Goal: Task Accomplishment & Management: Manage account settings

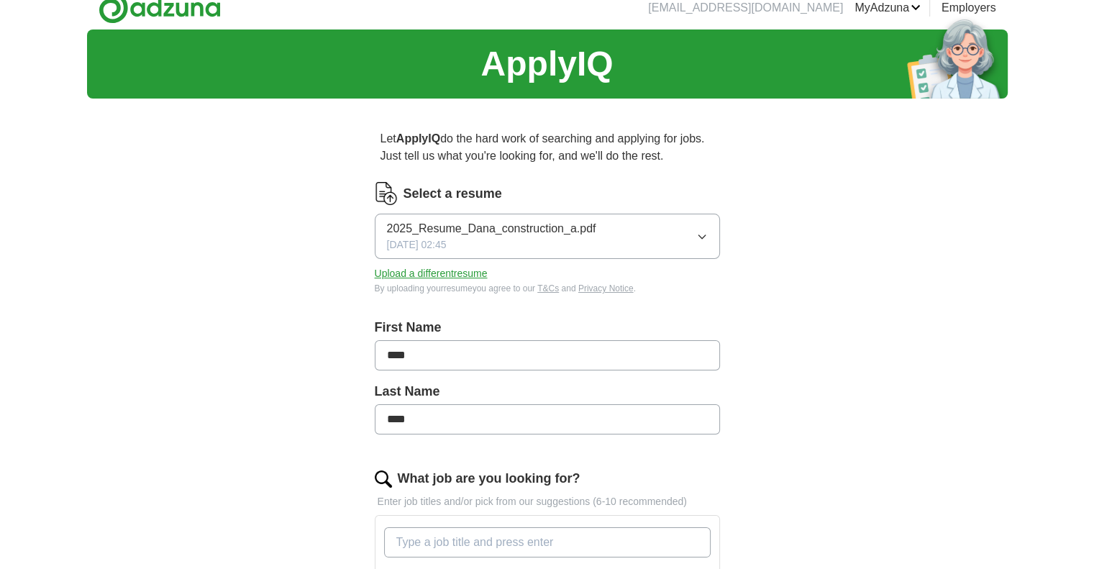
scroll to position [14, 0]
click at [543, 235] on span "2025_Resume_Dana_construction_a.pdf" at bounding box center [491, 228] width 209 height 17
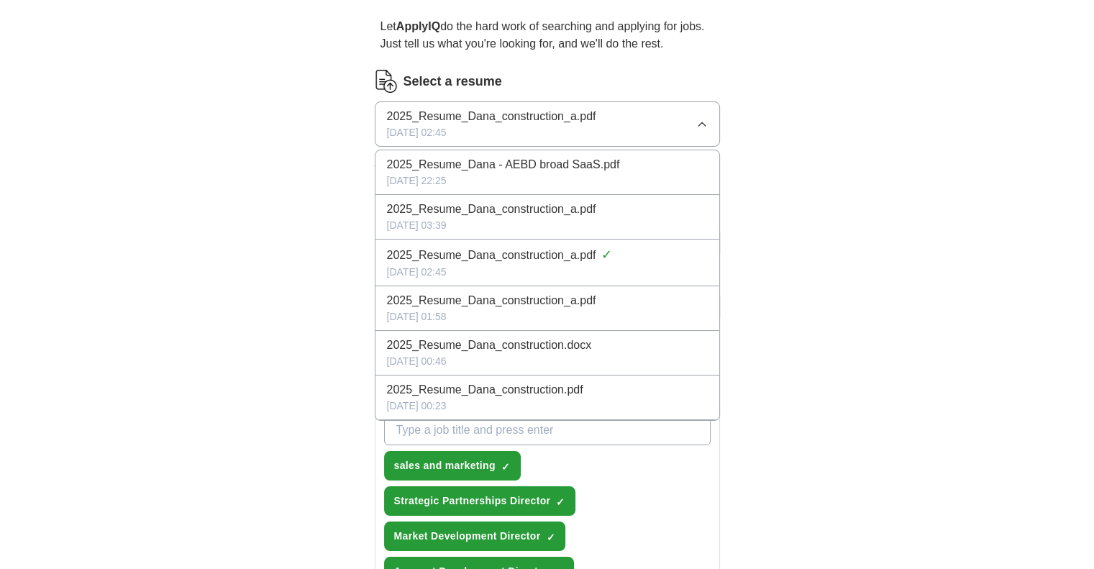
scroll to position [128, 0]
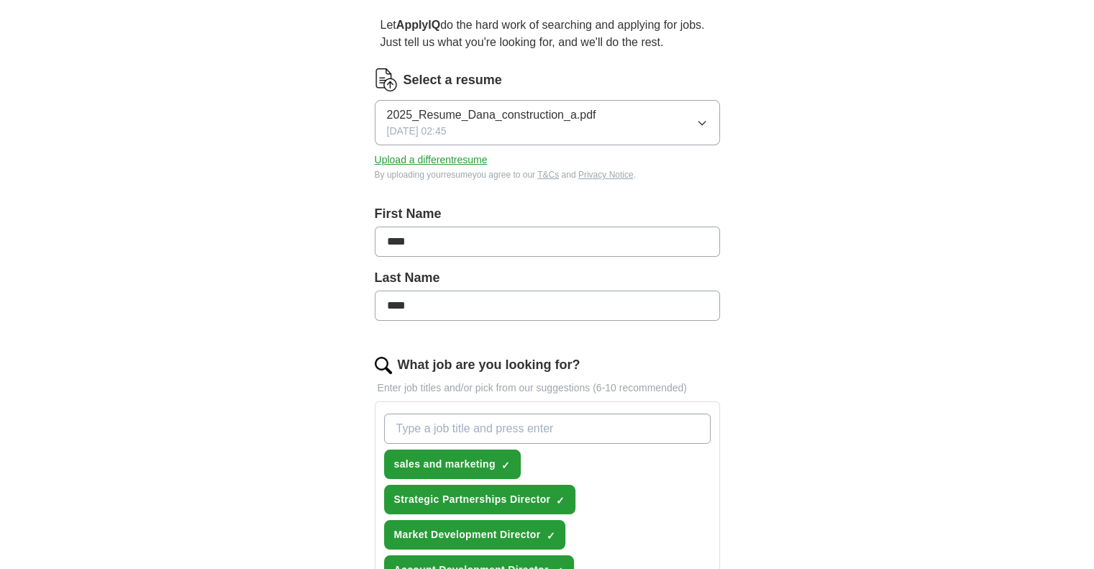
click at [405, 159] on button "Upload a different resume" at bounding box center [431, 160] width 113 height 15
click at [443, 162] on button "Upload a different resume" at bounding box center [431, 160] width 113 height 15
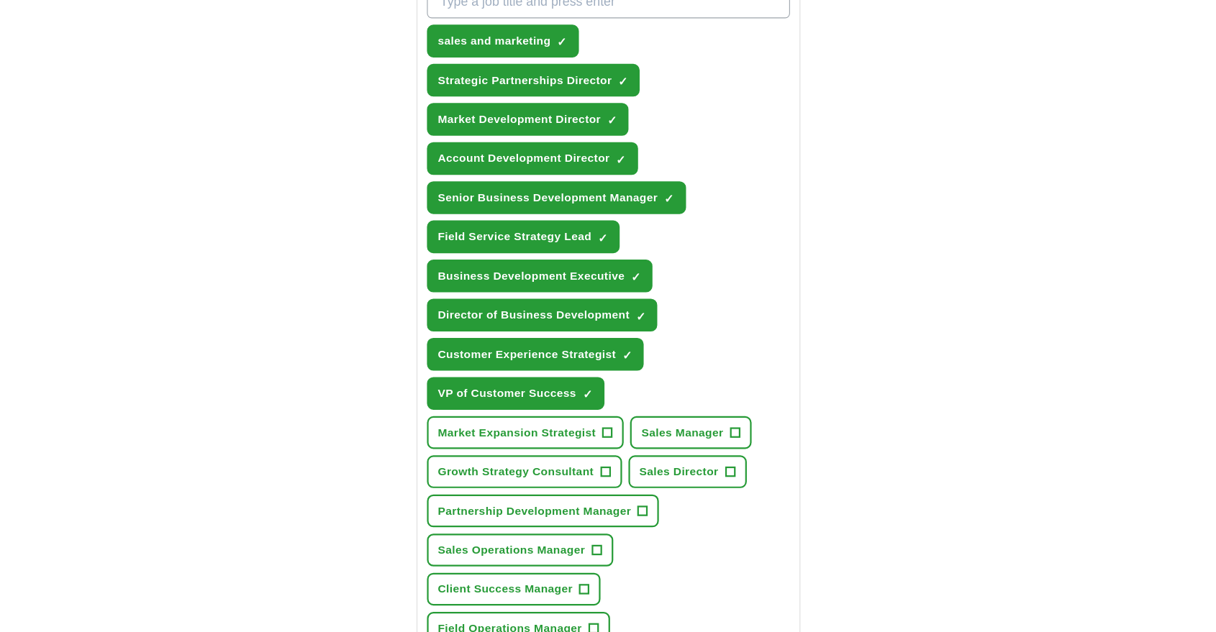
scroll to position [662, 0]
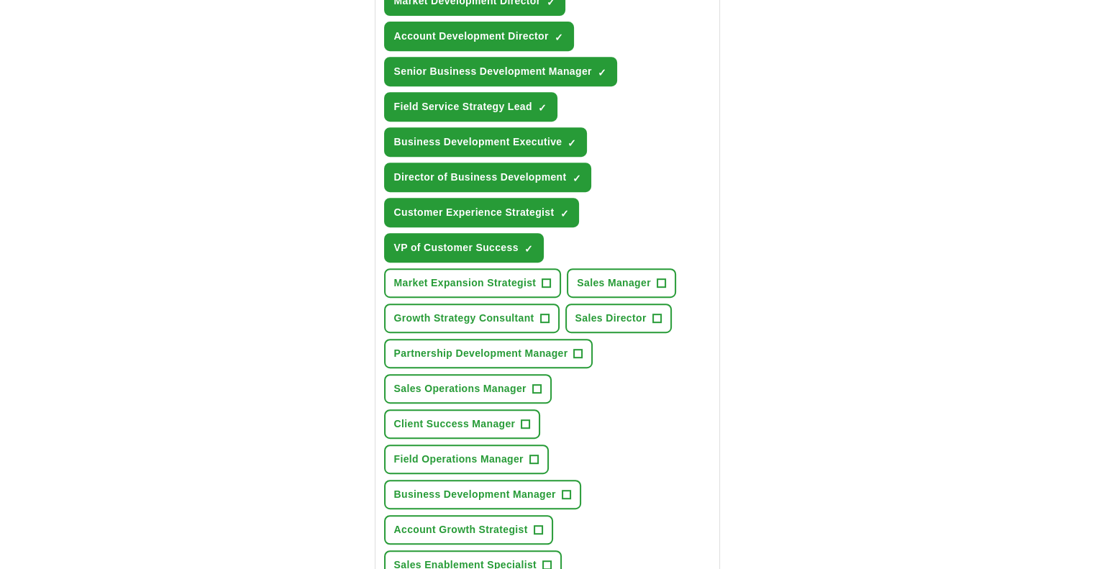
click at [712, 196] on div "sales and marketing ✓ × Strategic Partnerships Director ✓ × Market Development …" at bounding box center [547, 247] width 332 height 747
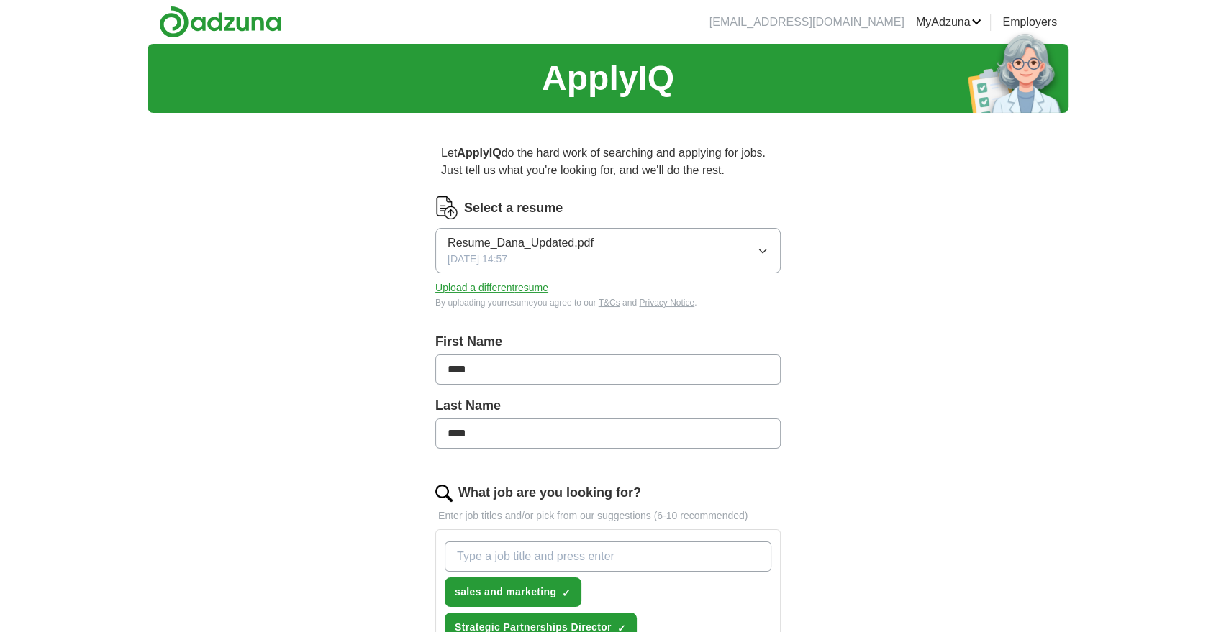
scroll to position [0, 0]
click at [512, 281] on button "Upload a different resume" at bounding box center [491, 288] width 113 height 15
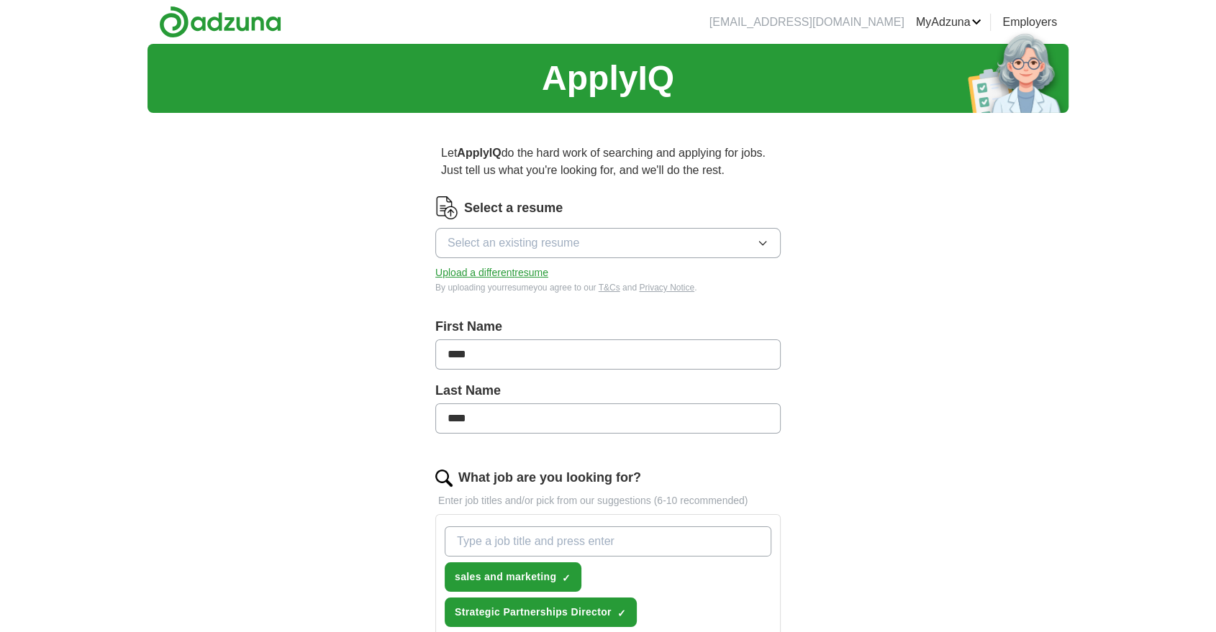
click at [512, 272] on button "Upload a different resume" at bounding box center [491, 272] width 113 height 15
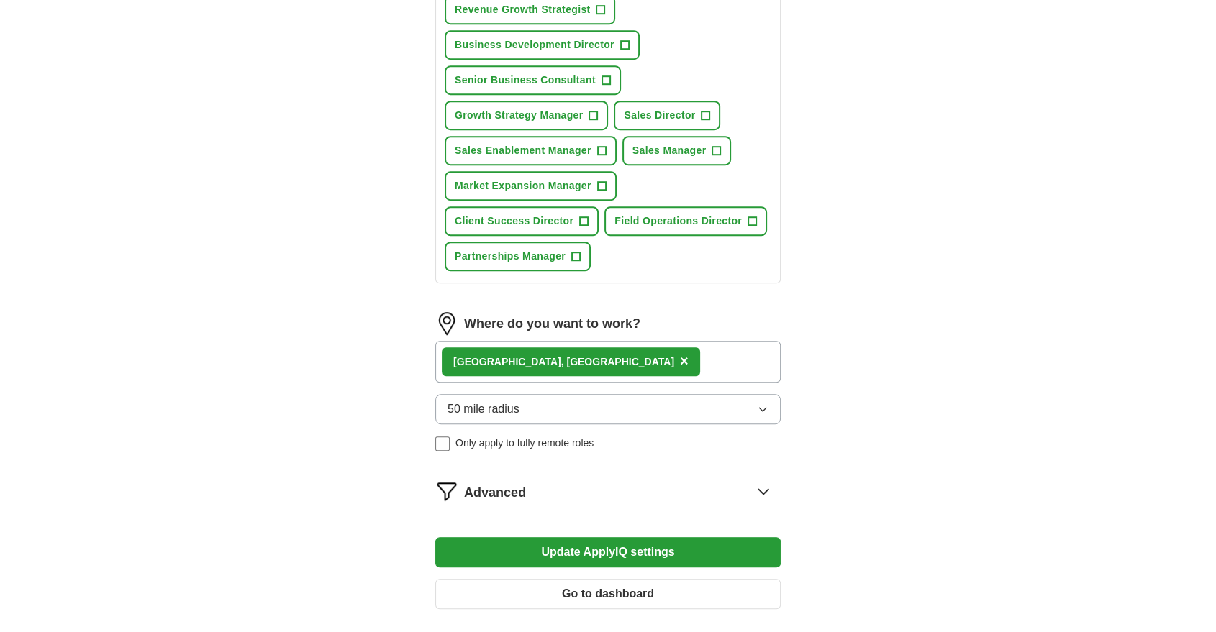
scroll to position [969, 0]
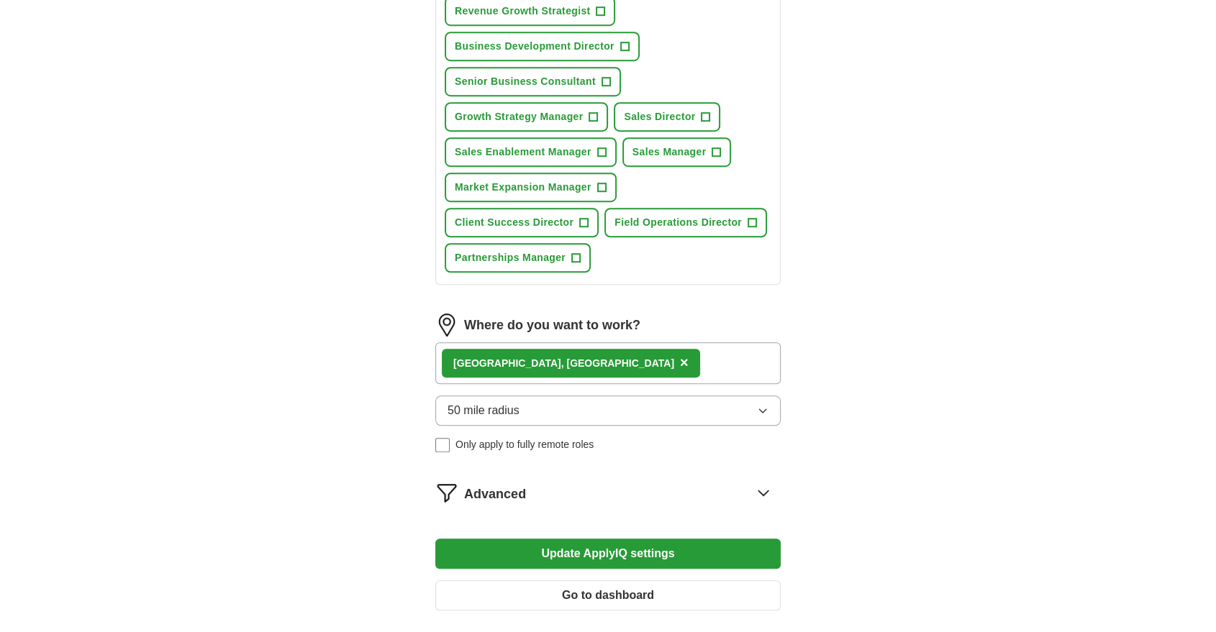
click at [609, 548] on button "Update ApplyIQ settings" at bounding box center [607, 554] width 345 height 30
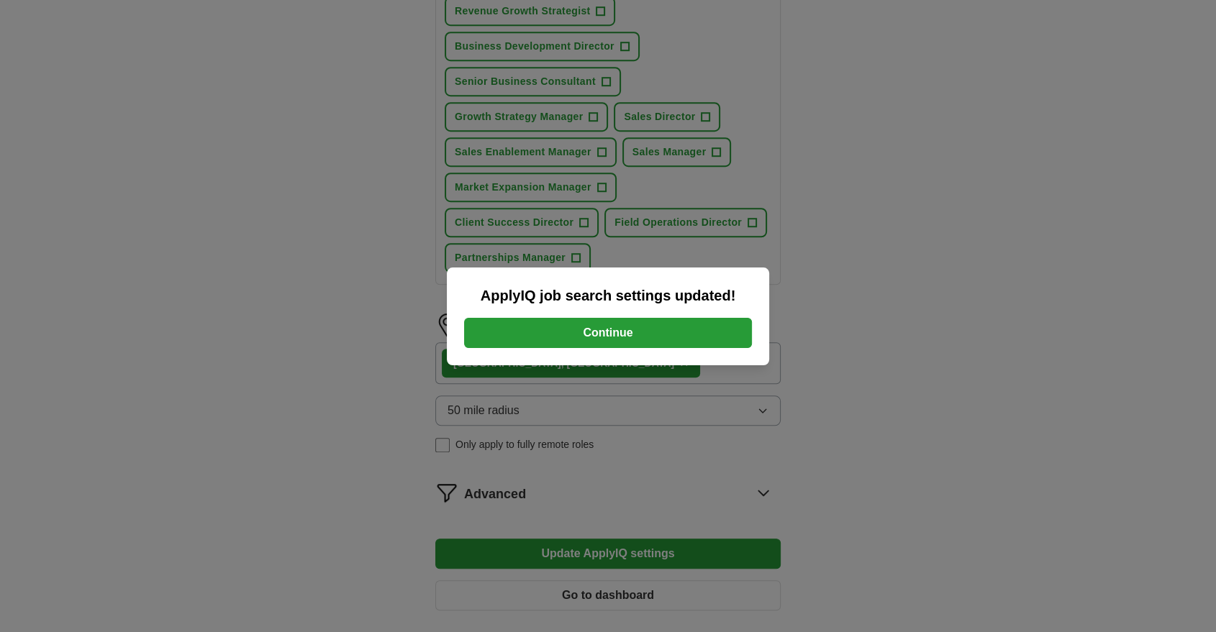
click at [572, 338] on button "Continue" at bounding box center [608, 333] width 288 height 30
